Goal: Share content

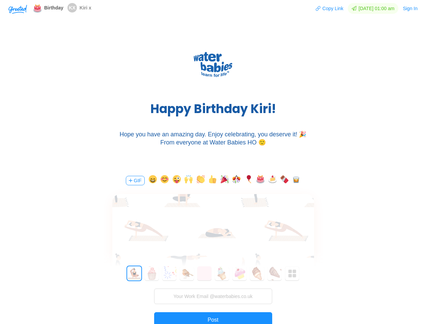
click at [213, 162] on div "H a p p y B i r t h d a y K i r i ! Hope you have an amazing day. Enjoy celebra…" at bounding box center [213, 96] width 426 height 142
click at [18, 9] on img "button" at bounding box center [17, 9] width 19 height 9
click at [326, 8] on button "Copy Link" at bounding box center [329, 8] width 28 height 11
click at [410, 8] on button "Sign In" at bounding box center [410, 8] width 16 height 11
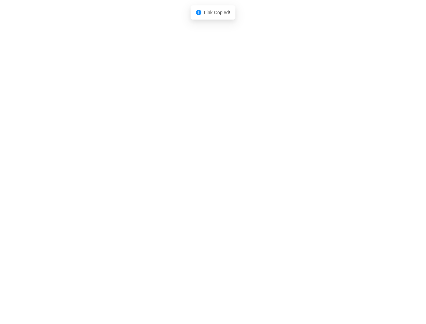
click at [135, 180] on body "Shadow: (click to exit) Link Copied!" at bounding box center [213, 162] width 426 height 324
click at [151, 180] on body "Shadow: (click to exit) Link Copied!" at bounding box center [213, 162] width 426 height 324
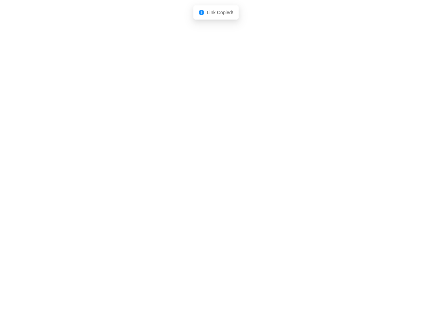
click at [164, 180] on body "Shadow: (click to exit) Link Copied!" at bounding box center [216, 162] width 432 height 324
click at [176, 180] on body "Shadow: (click to exit) Link Copied!" at bounding box center [216, 162] width 432 height 324
click at [187, 180] on body "Shadow: (click to exit) Link Copied!" at bounding box center [216, 162] width 432 height 324
click at [200, 180] on body "Shadow: (click to exit) Link Copied!" at bounding box center [216, 162] width 432 height 324
